Goal: Find specific fact: Find specific fact

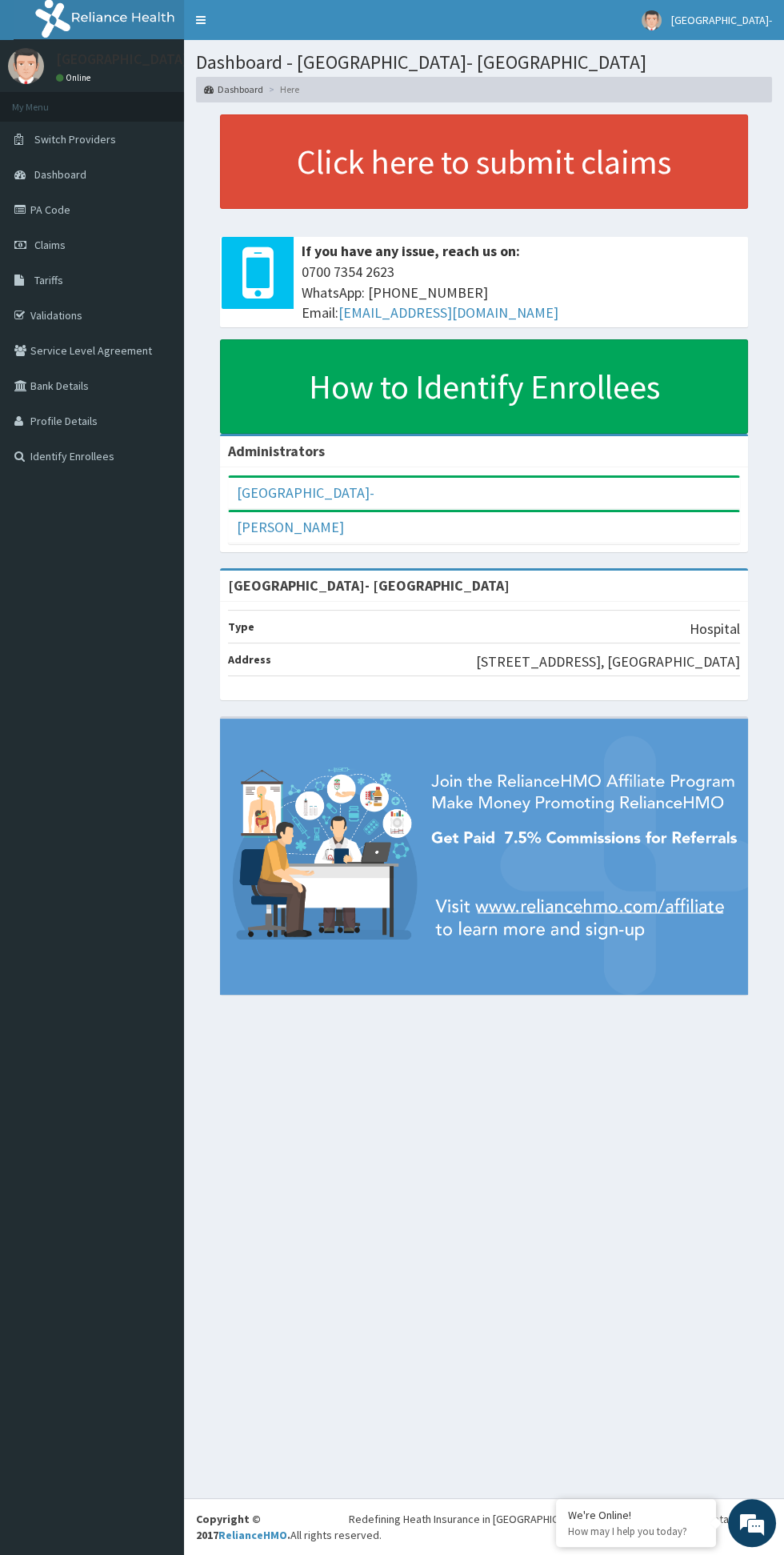
click at [66, 281] on link "Tariffs" at bounding box center [92, 281] width 184 height 35
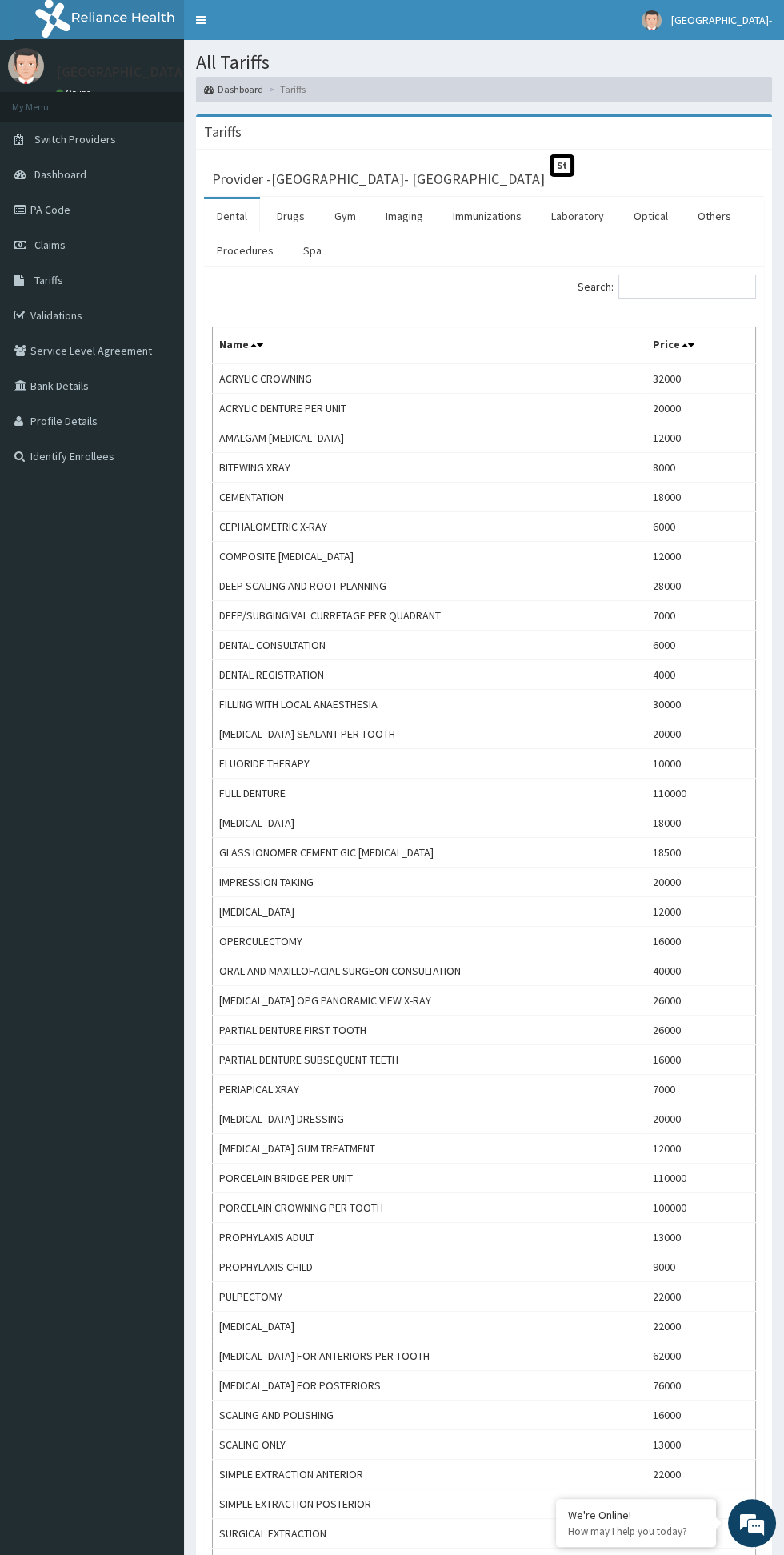
click at [290, 215] on link "Drugs" at bounding box center [291, 216] width 53 height 34
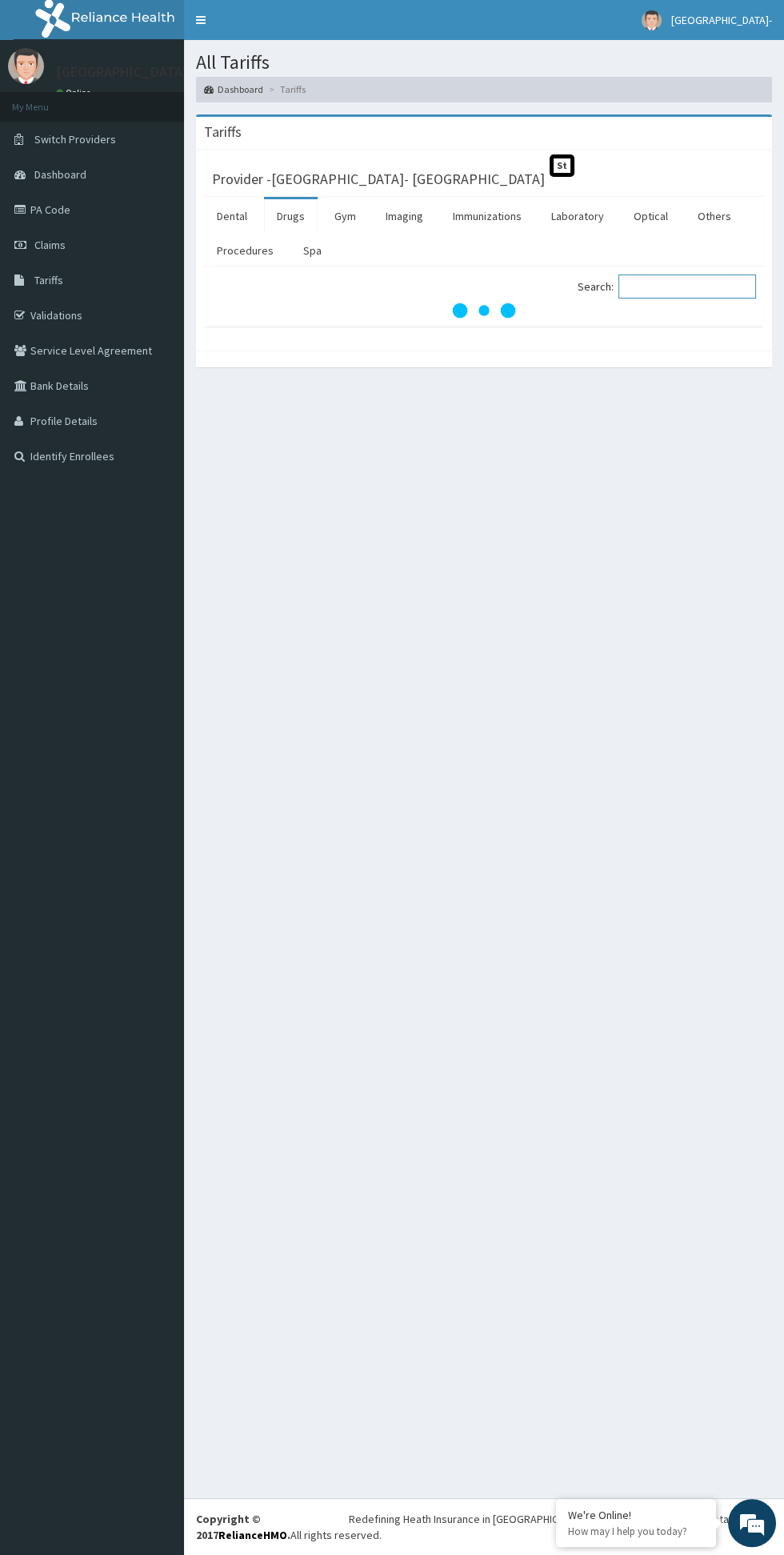
click at [651, 280] on input "Search:" at bounding box center [687, 286] width 138 height 24
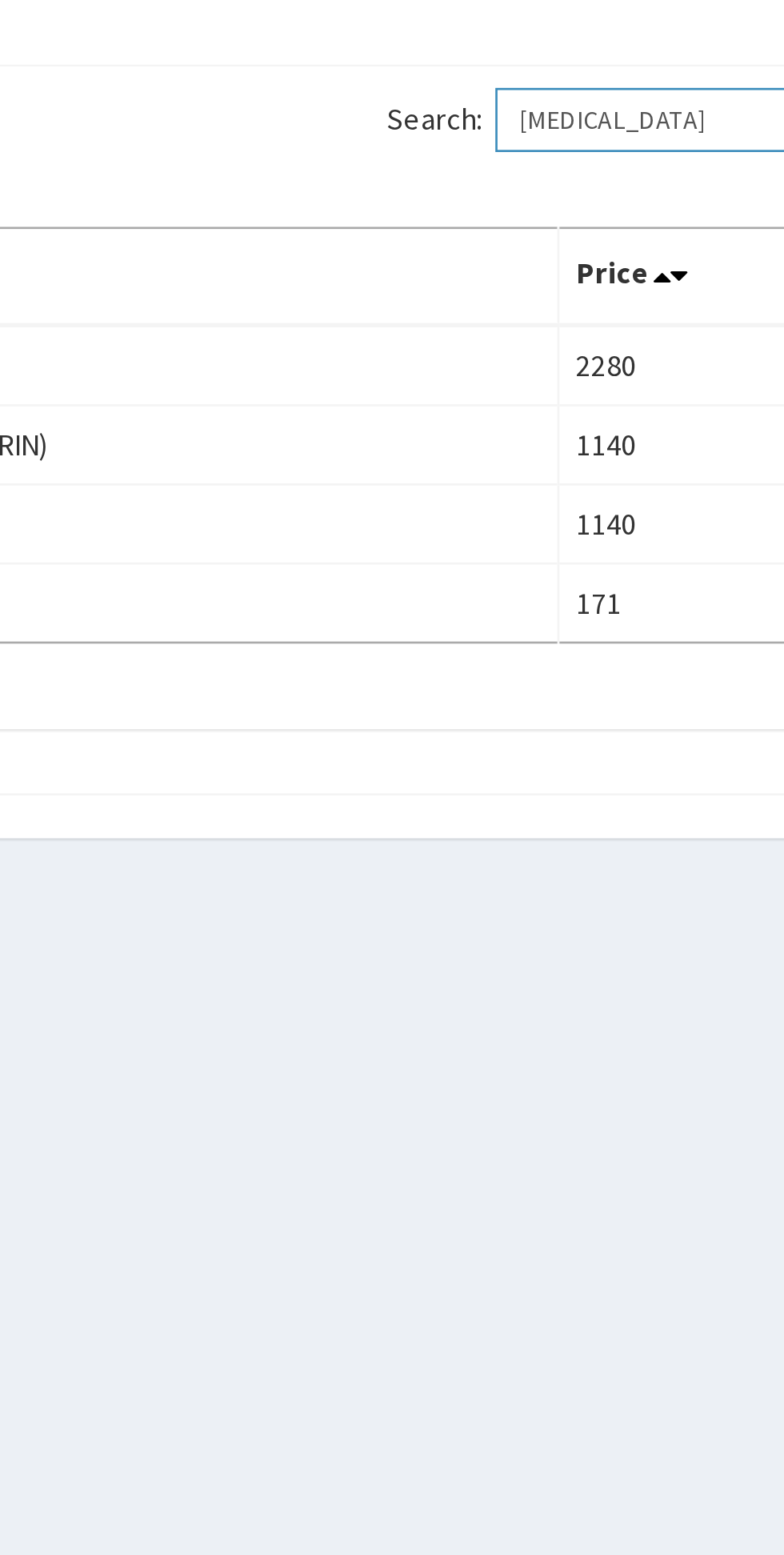
click at [703, 280] on input "Hydrocortisone" at bounding box center [687, 286] width 138 height 24
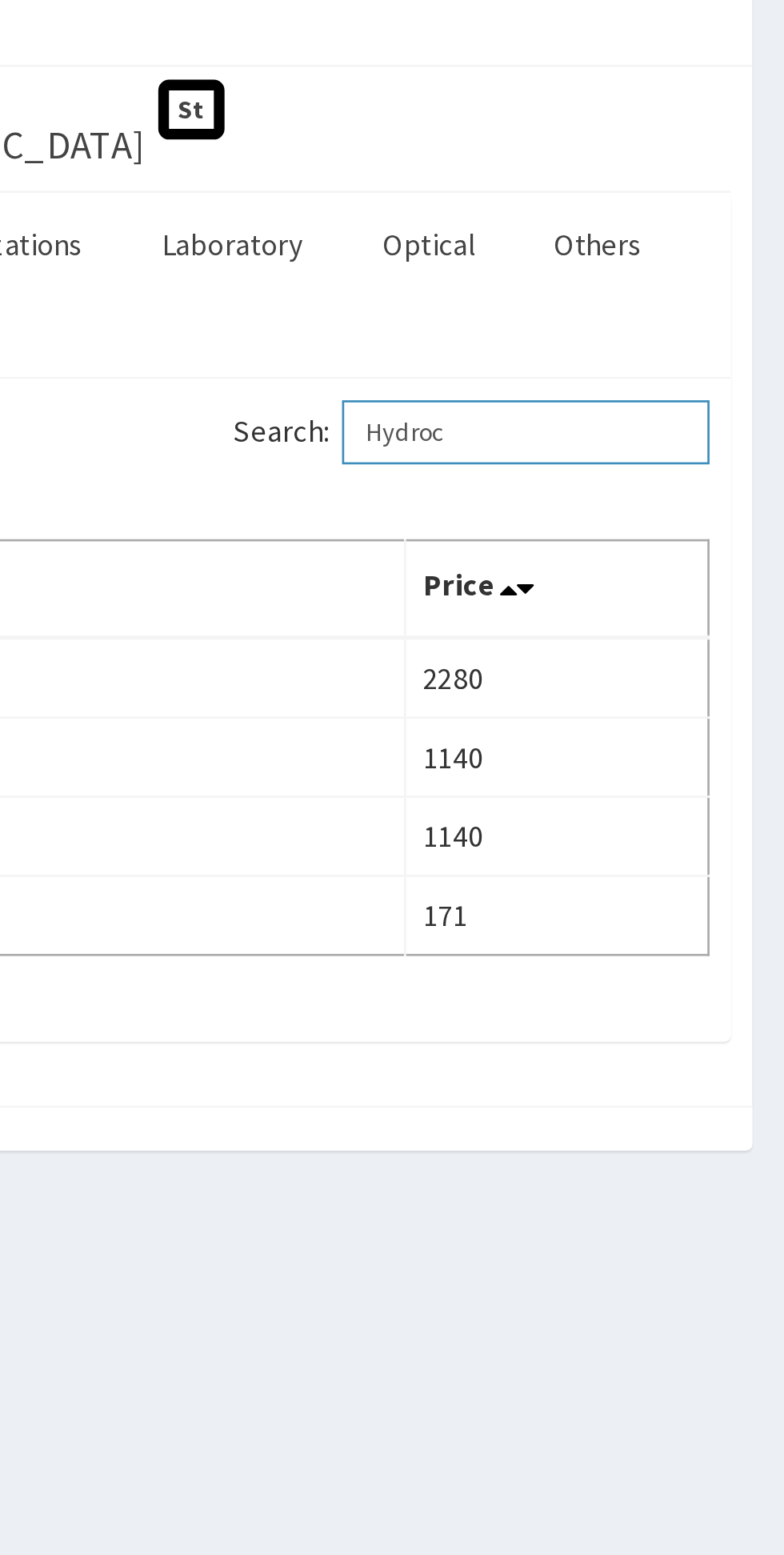
type input "Hydro"
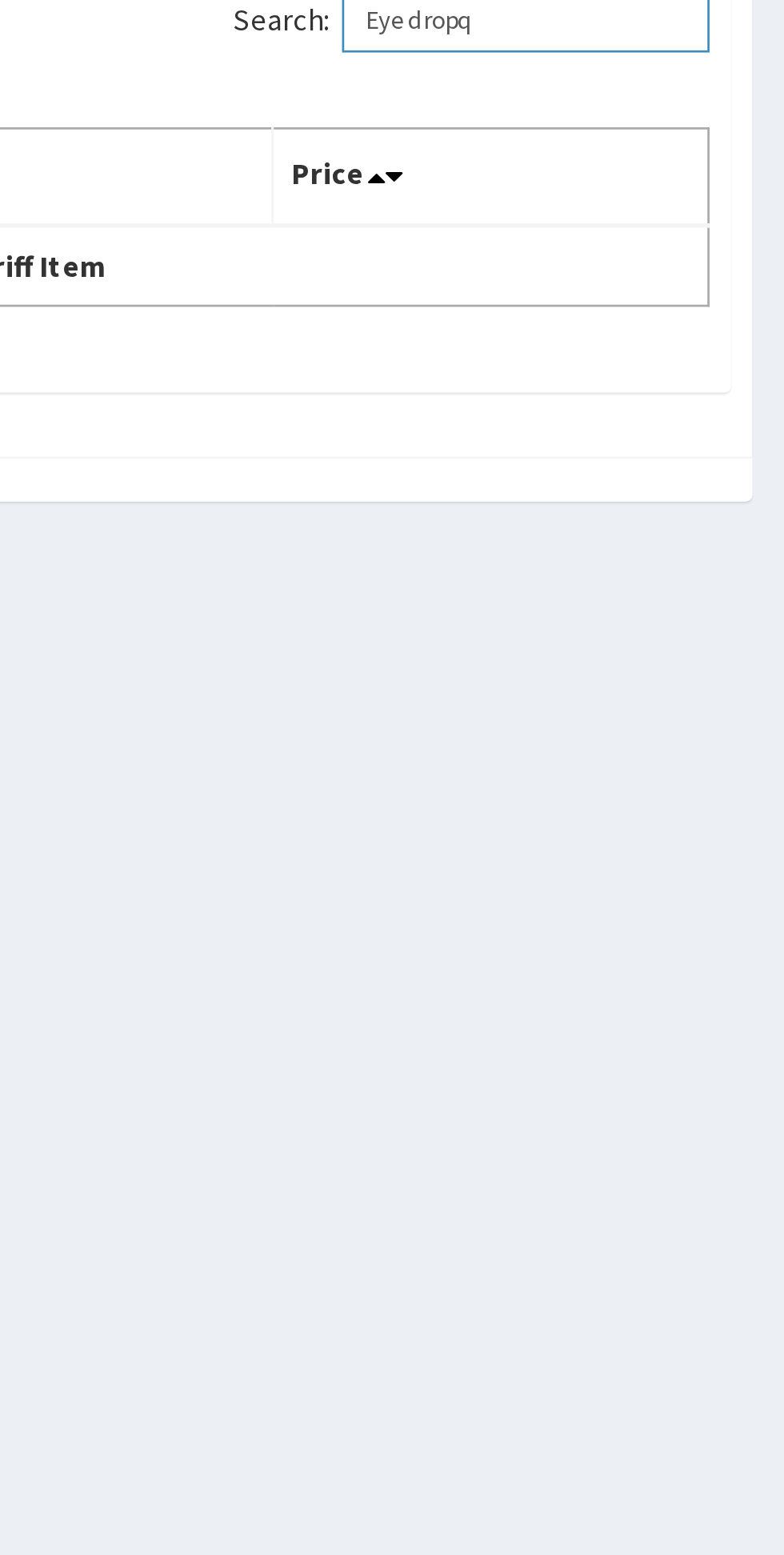
type input "Eye dropq"
